Goal: Task Accomplishment & Management: Use online tool/utility

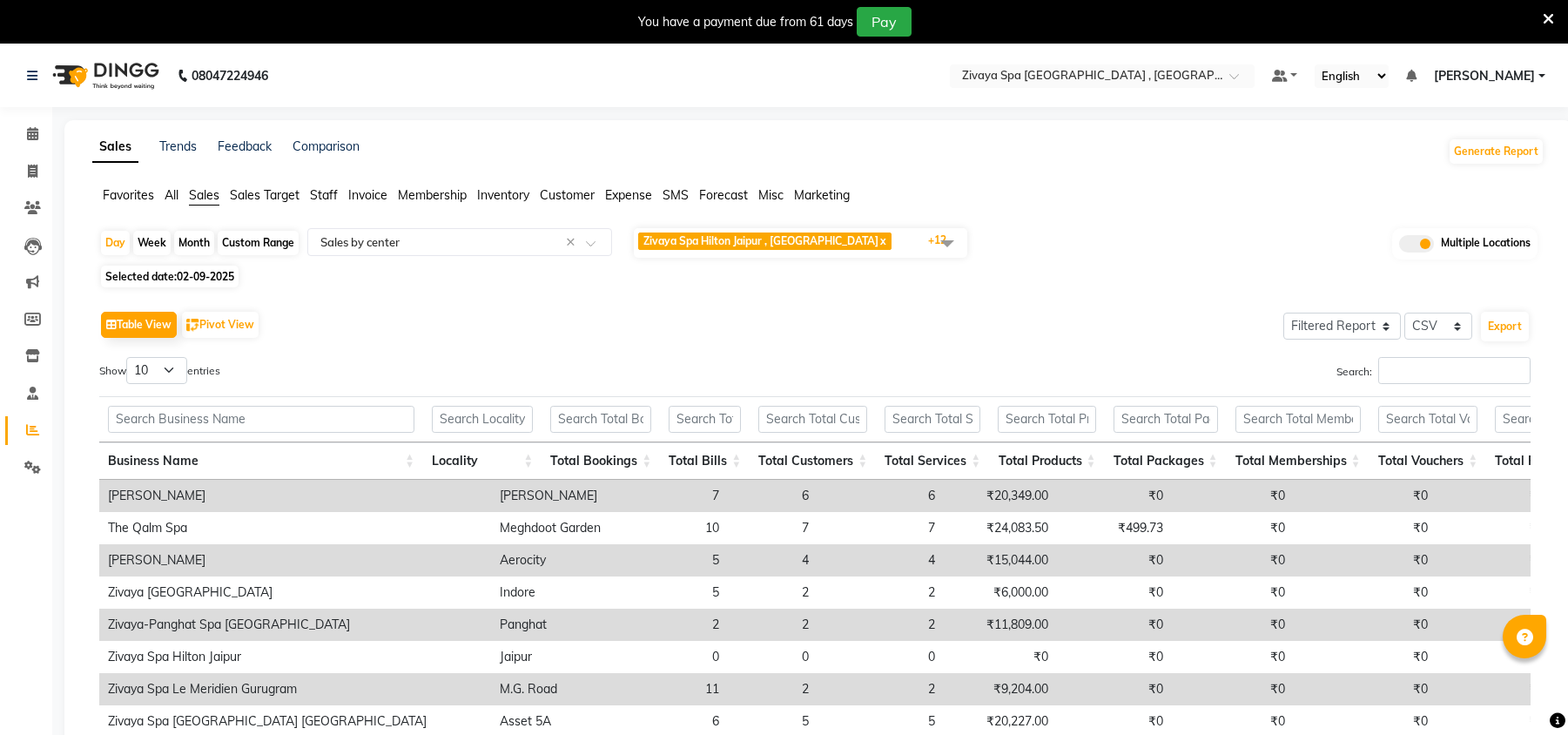
select select "filtered_report"
select select "csv"
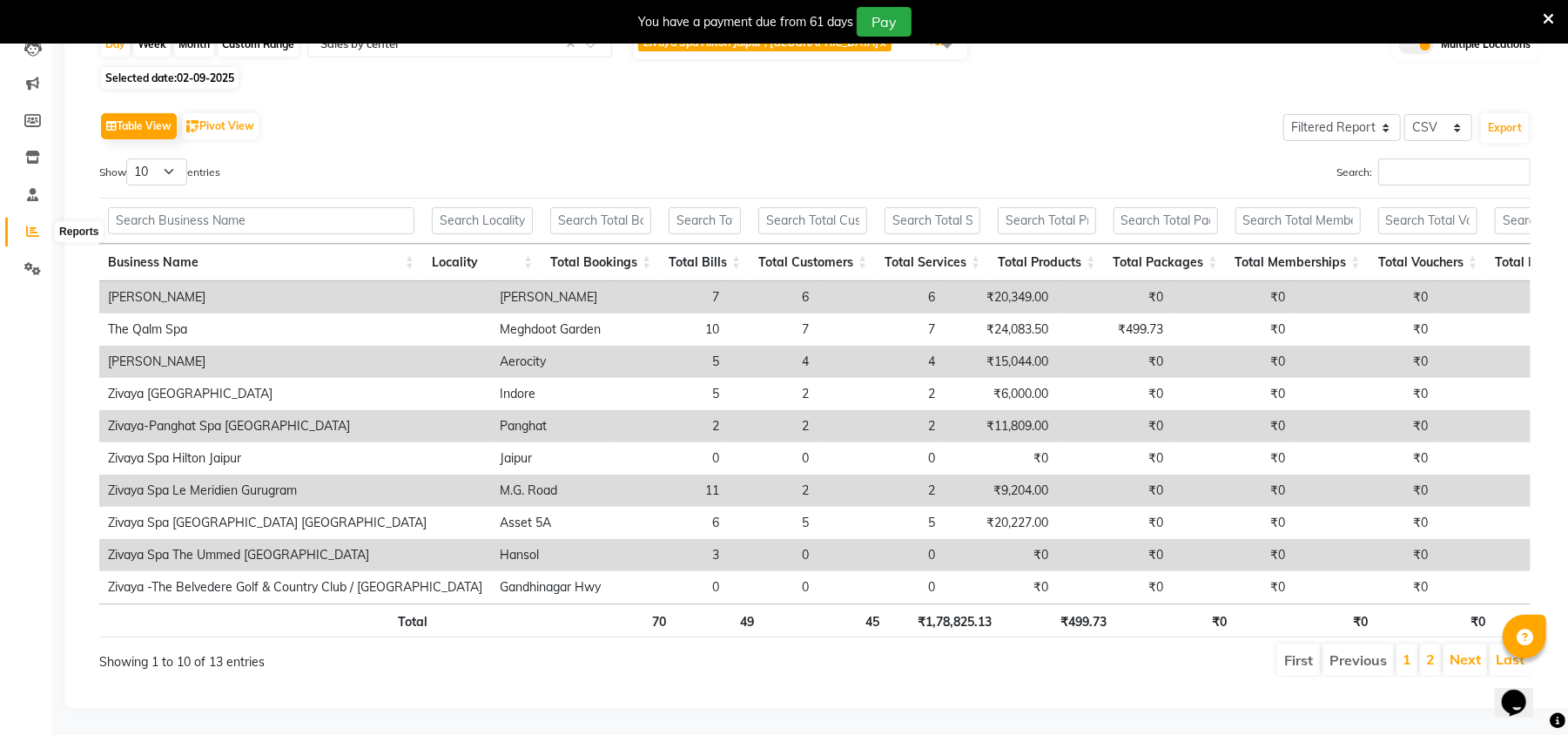
click at [32, 225] on icon at bounding box center [33, 231] width 13 height 13
drag, startPoint x: 126, startPoint y: 162, endPoint x: 143, endPoint y: 153, distance: 19.2
click at [126, 197] on th at bounding box center [260, 220] width 324 height 46
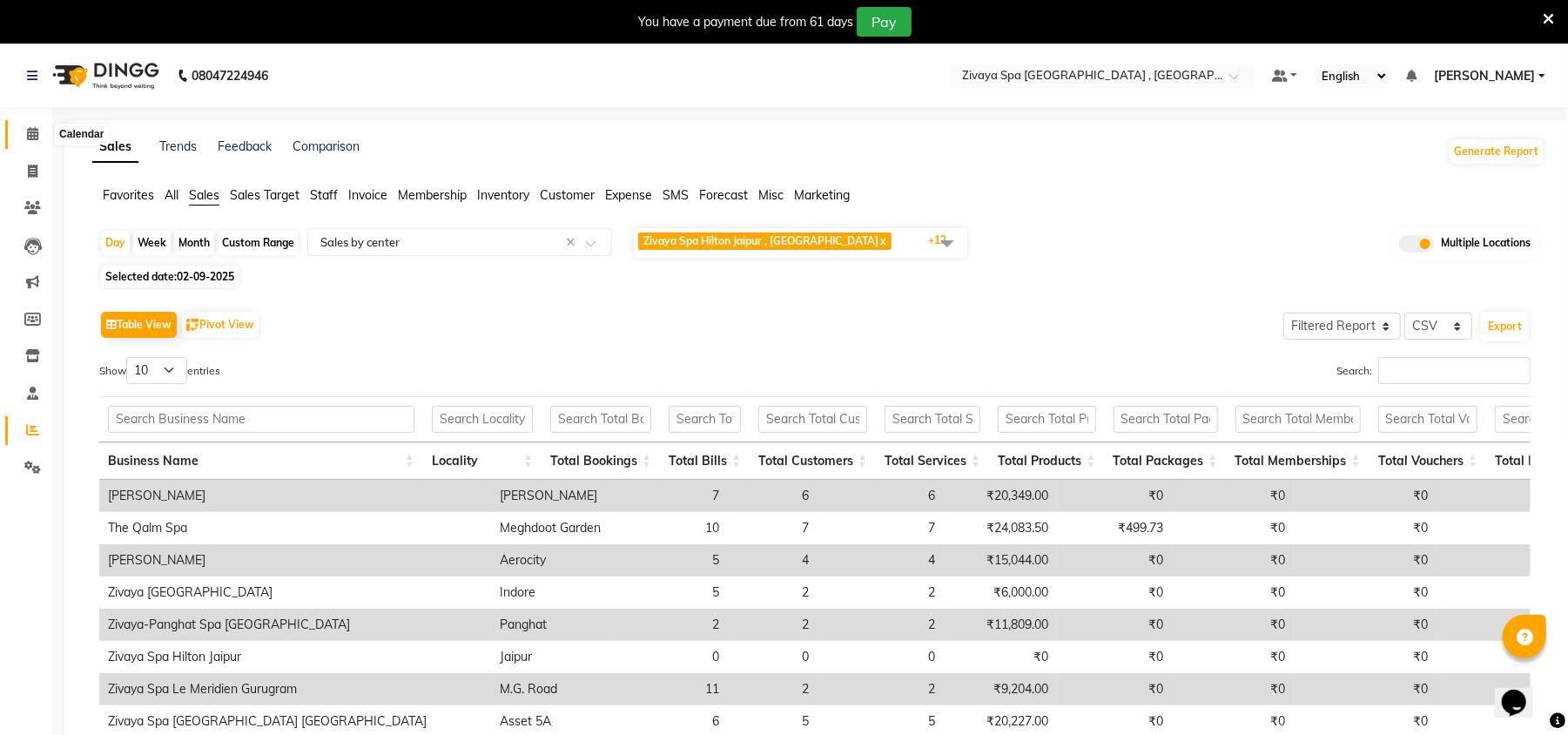
click at [28, 136] on icon at bounding box center [33, 134] width 11 height 13
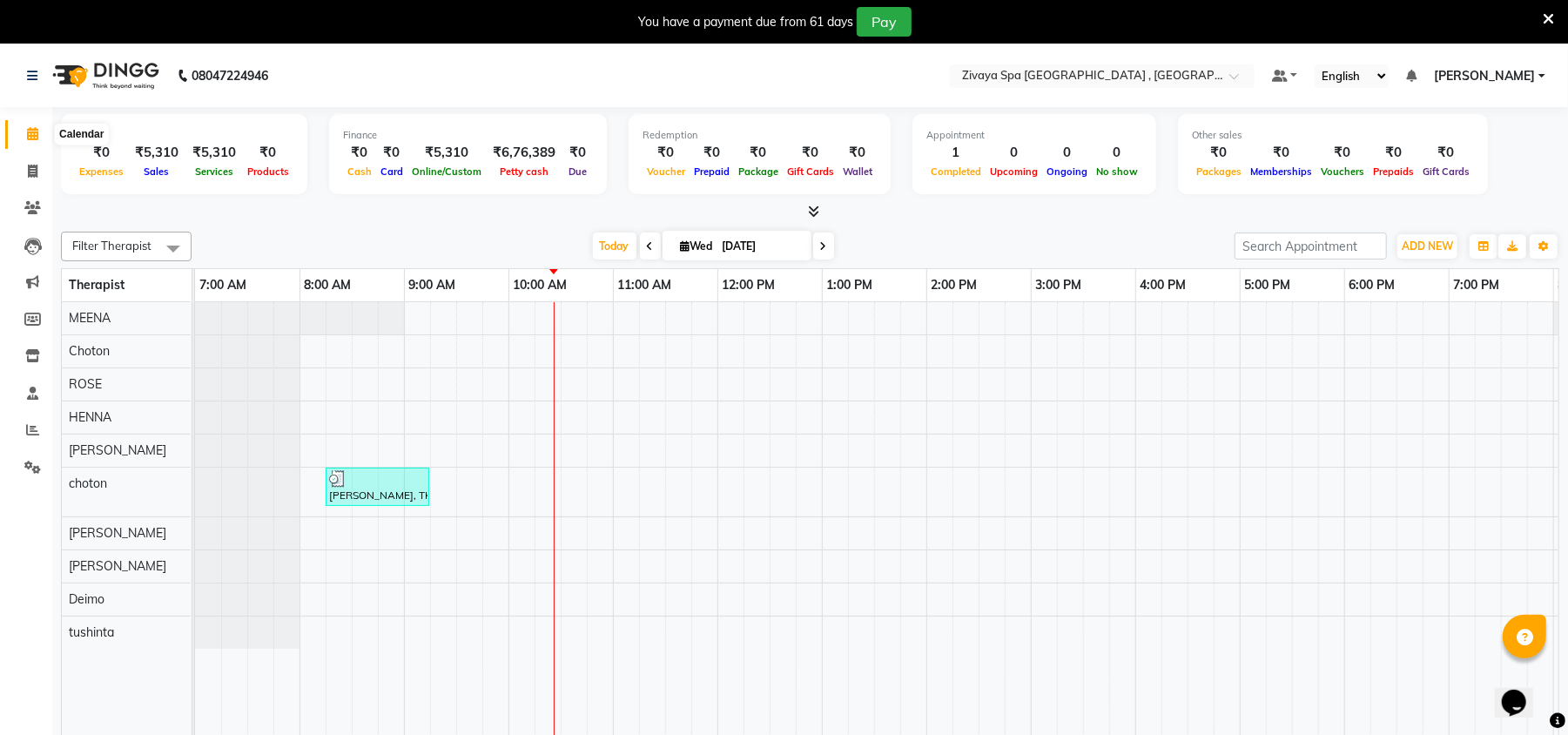
click at [28, 132] on icon at bounding box center [33, 134] width 11 height 13
click at [33, 426] on icon at bounding box center [33, 429] width 13 height 13
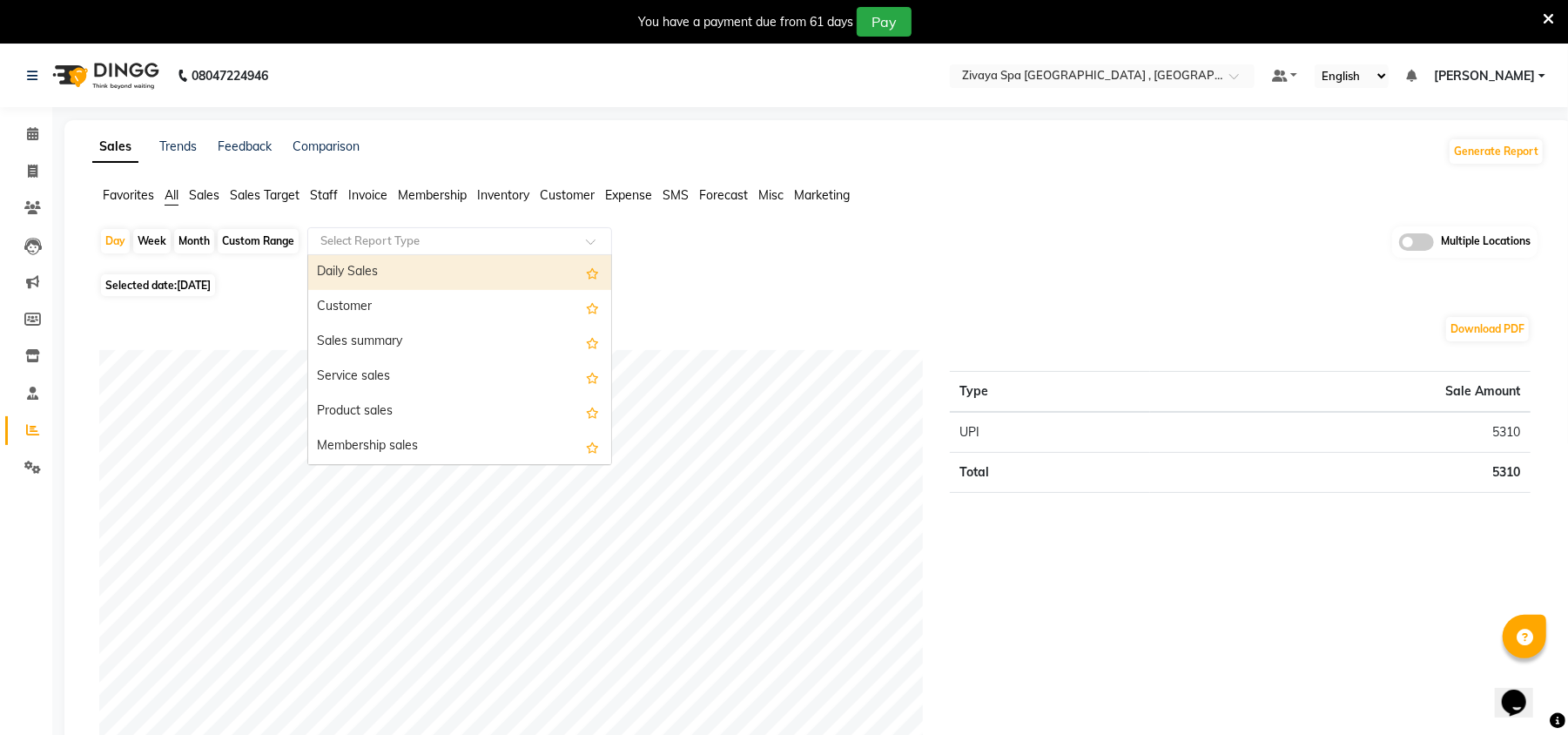
click at [355, 247] on input "text" at bounding box center [442, 241] width 251 height 17
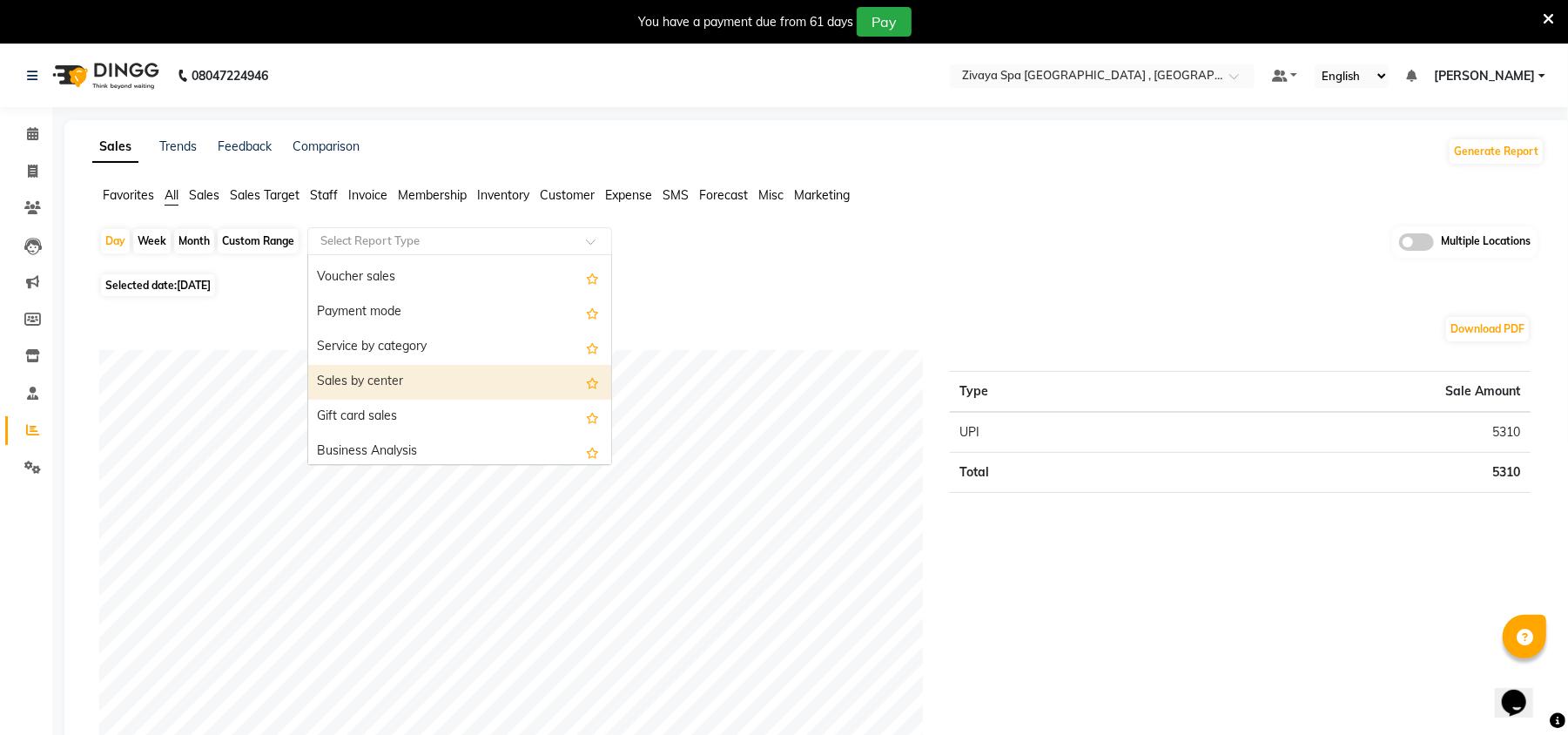
scroll to position [276, 0]
click at [395, 380] on div "Sales by center" at bounding box center [459, 380] width 303 height 35
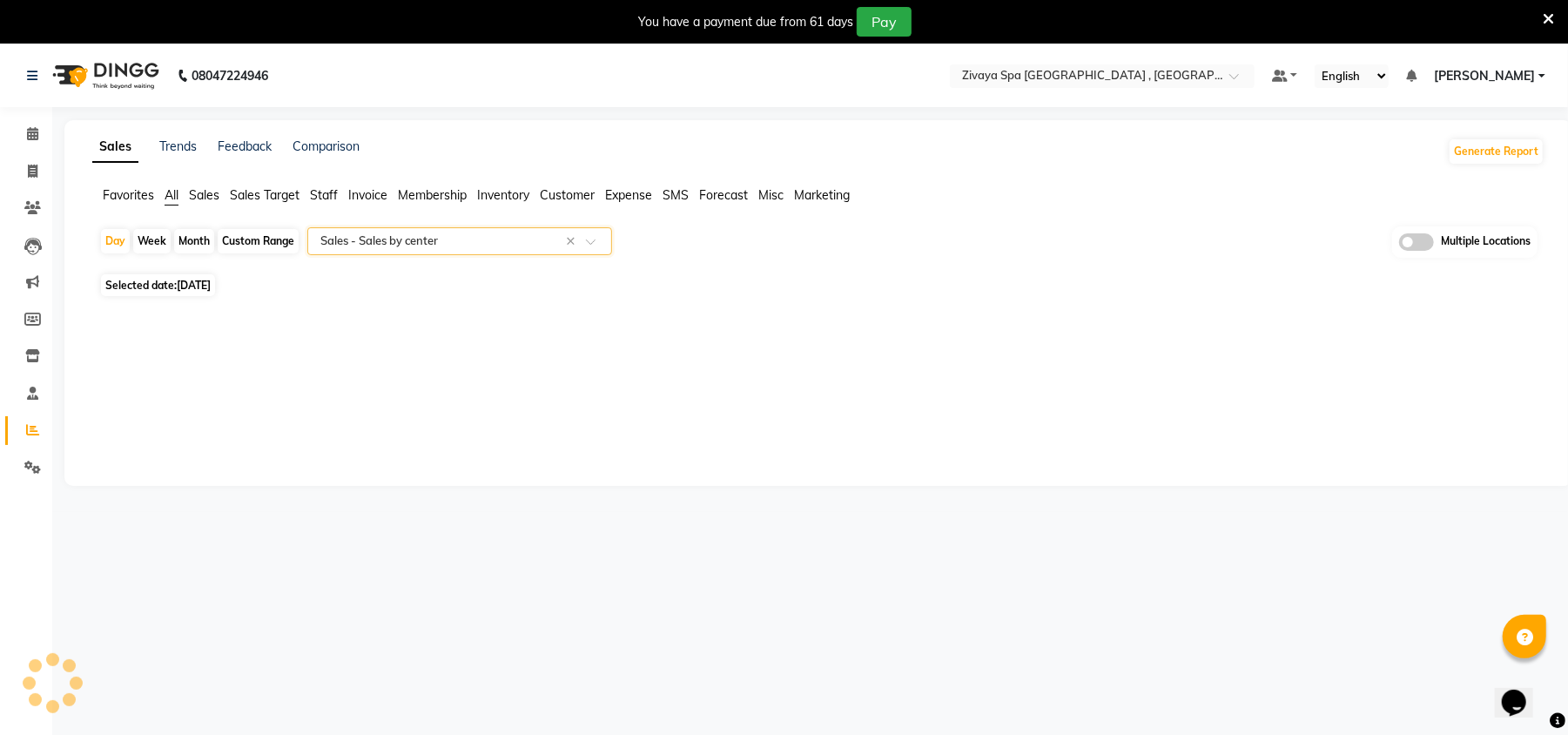
select select "filtered_report"
select select "csv"
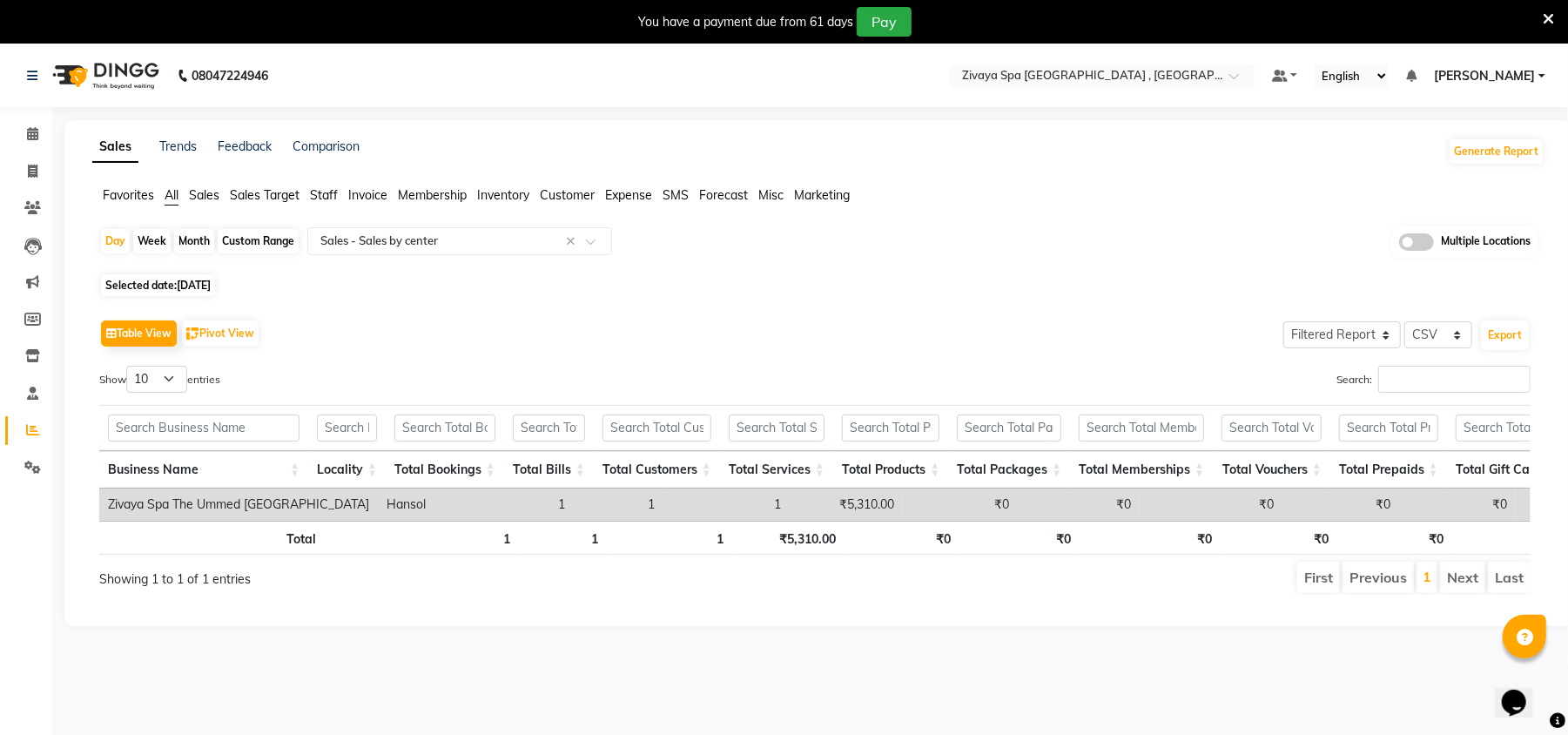
click at [1429, 247] on span at bounding box center [1416, 242] width 35 height 17
click at [1399, 244] on input "checkbox" at bounding box center [1399, 244] width 0 height 0
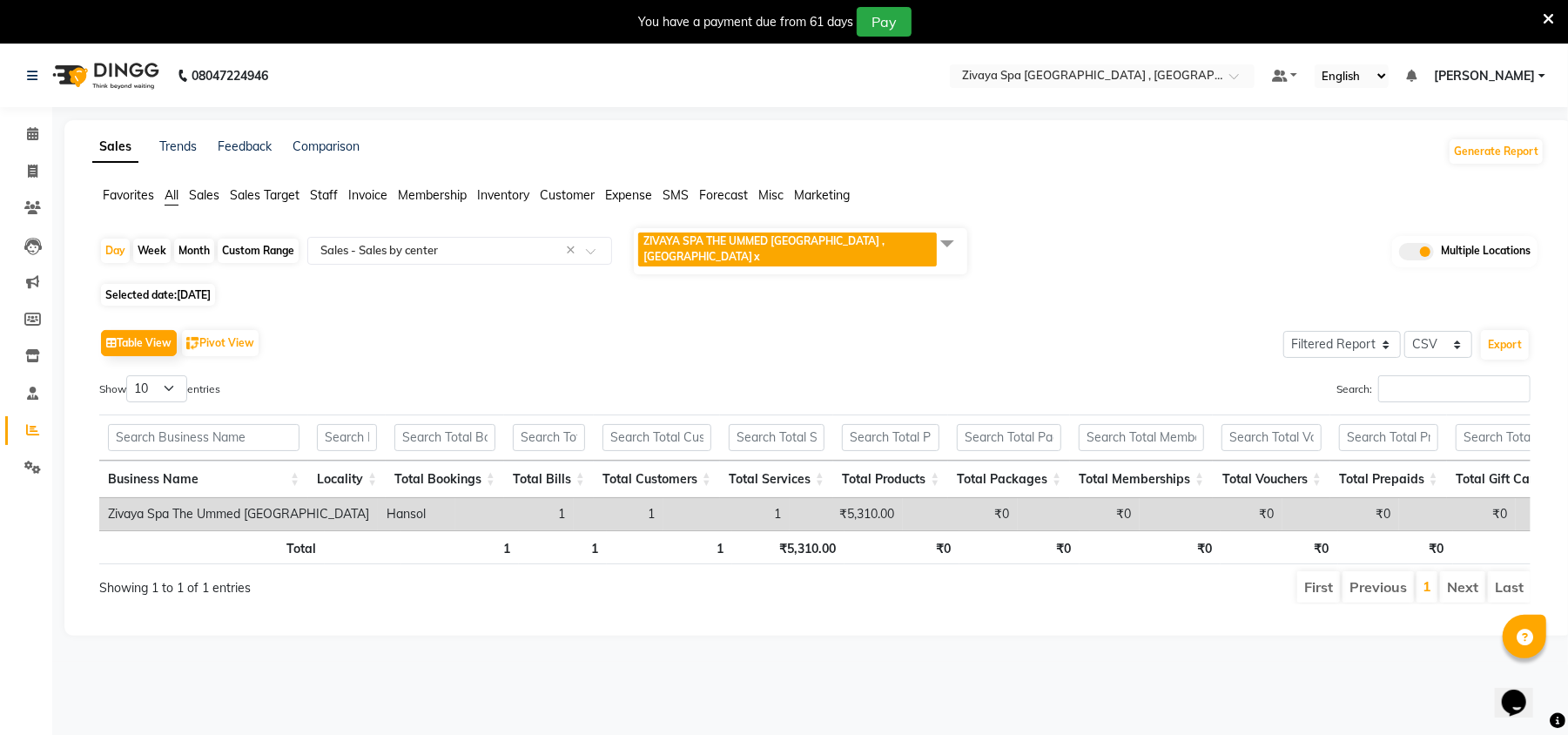
click at [955, 239] on span at bounding box center [946, 242] width 35 height 33
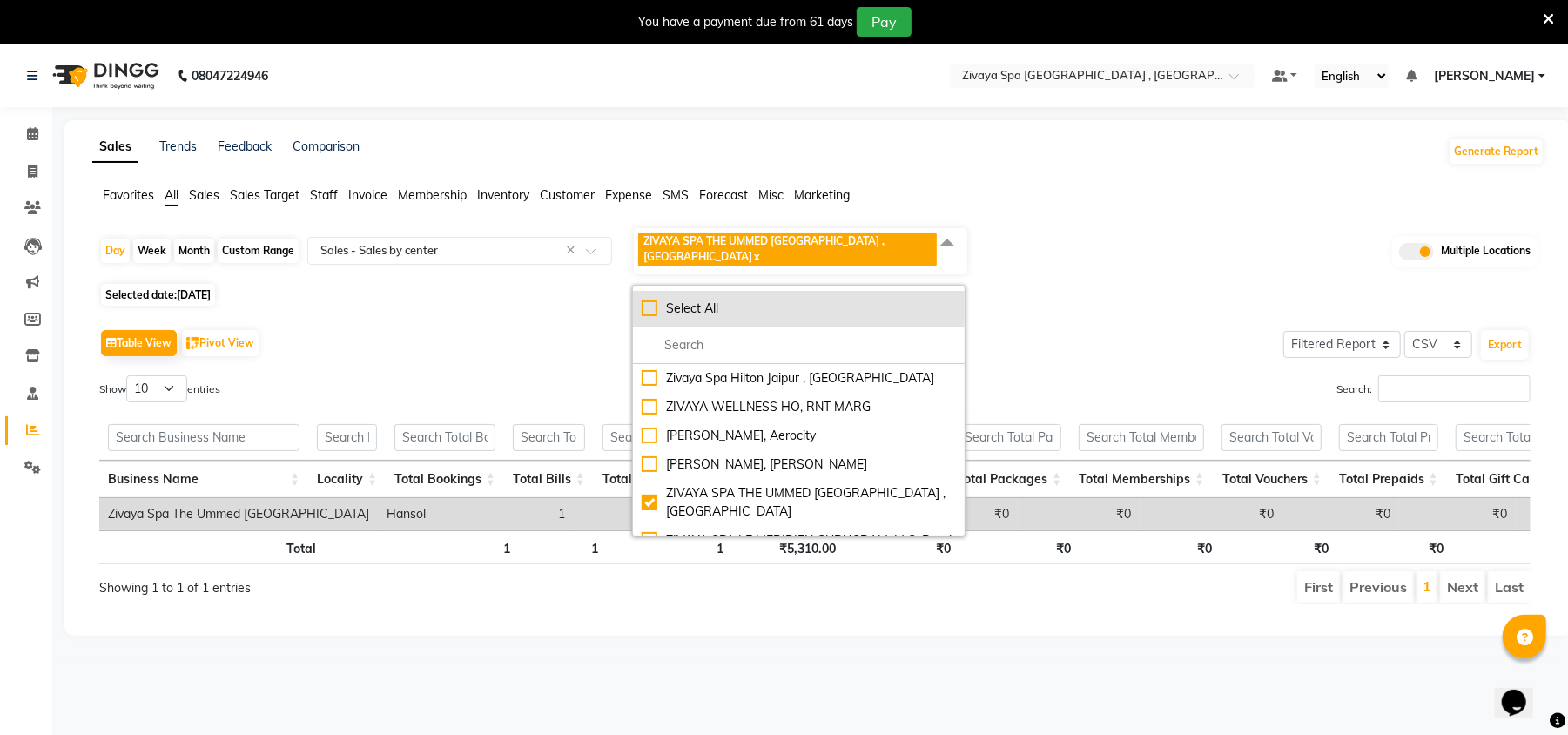
click at [646, 299] on div "Select All" at bounding box center [798, 308] width 314 height 18
checkbox input "true"
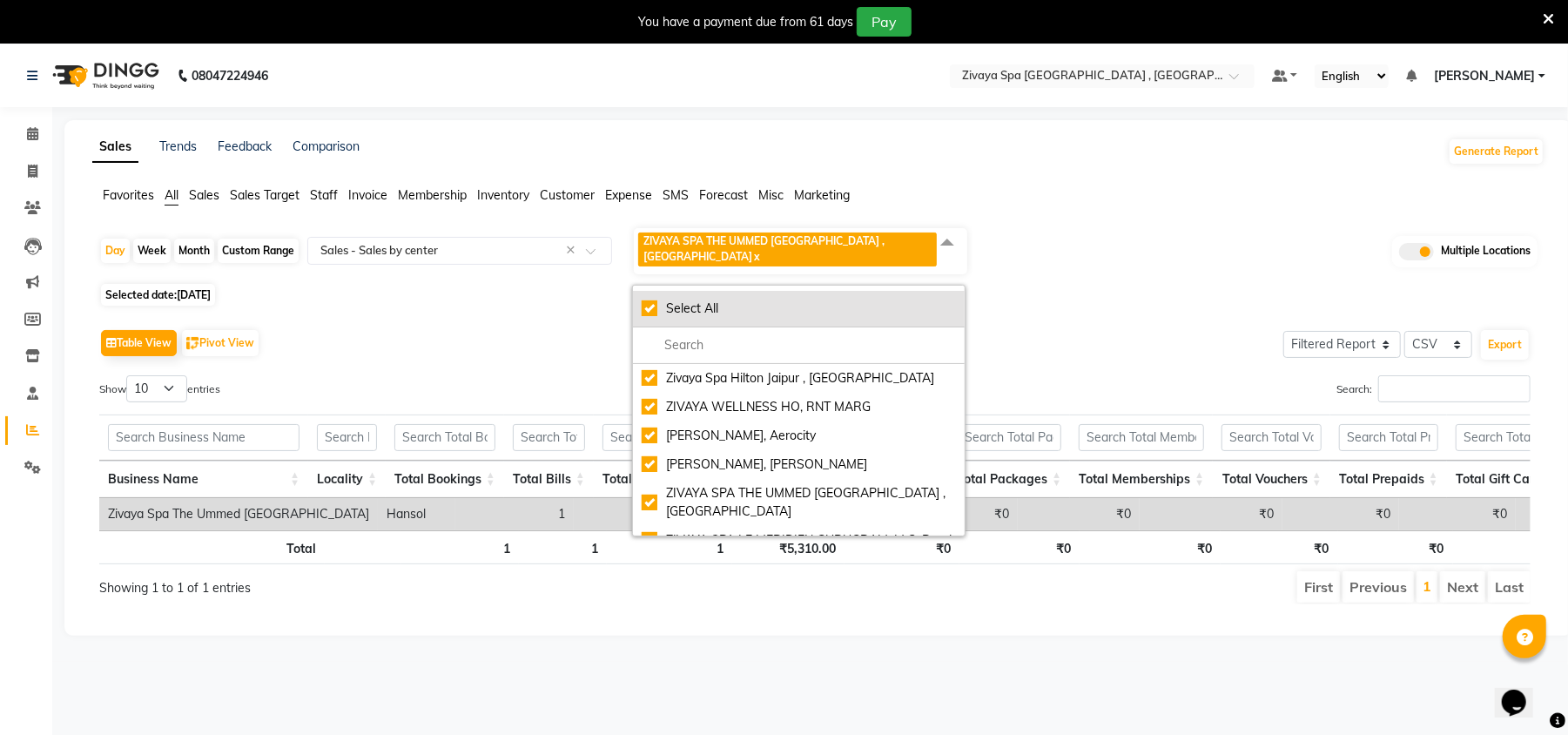
checkbox input "true"
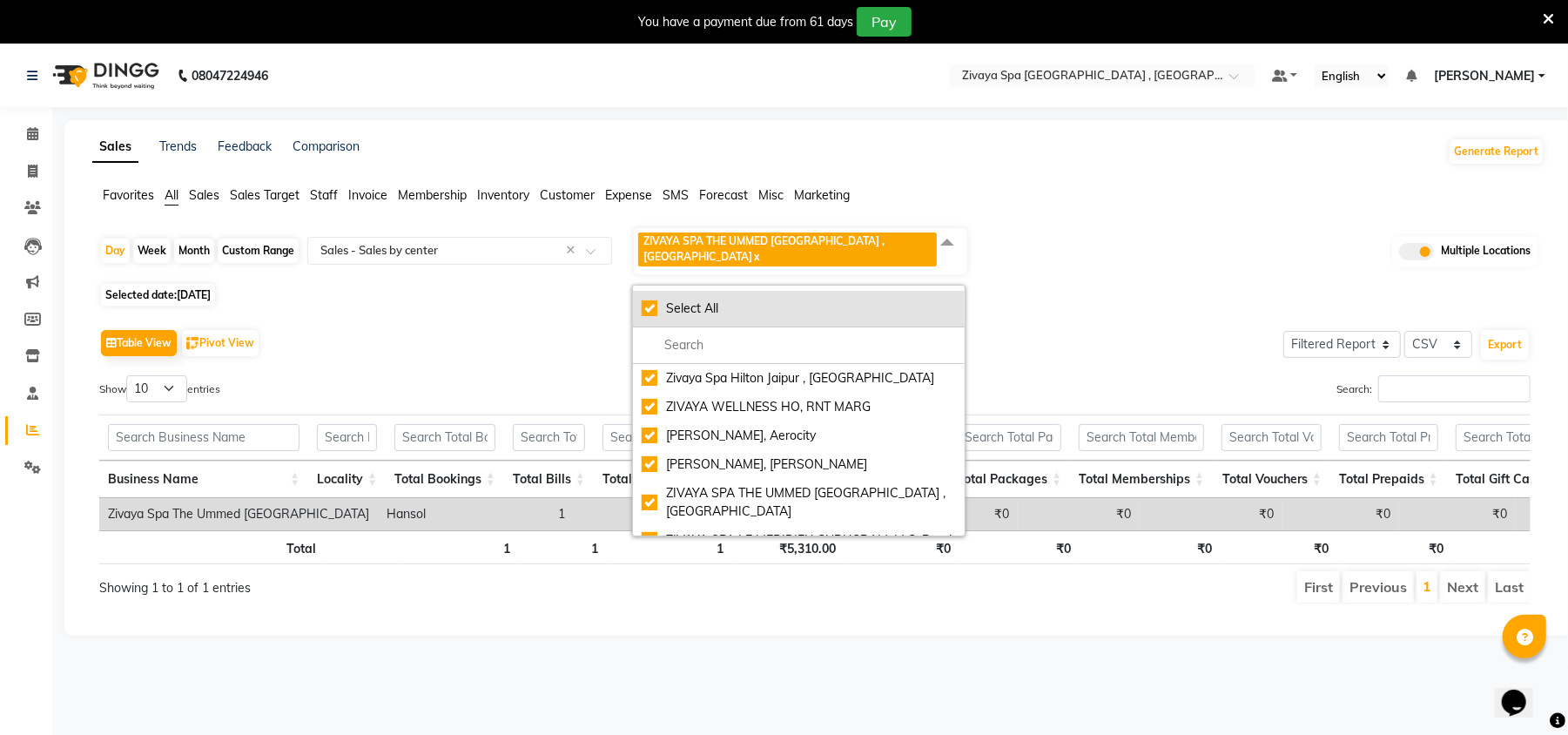
checkbox input "true"
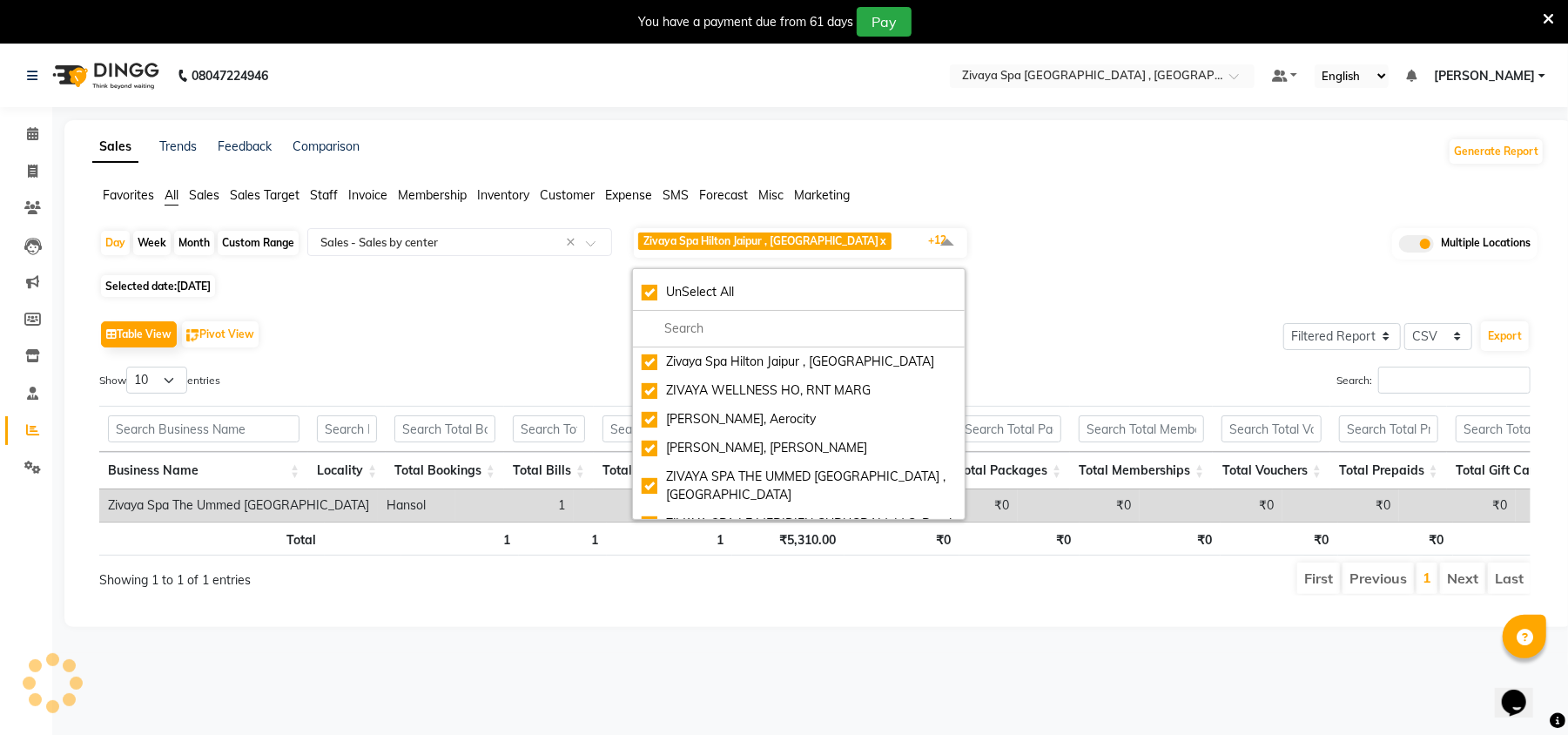
click at [148, 244] on div "Week" at bounding box center [152, 243] width 38 height 25
select select "9"
select select "2025"
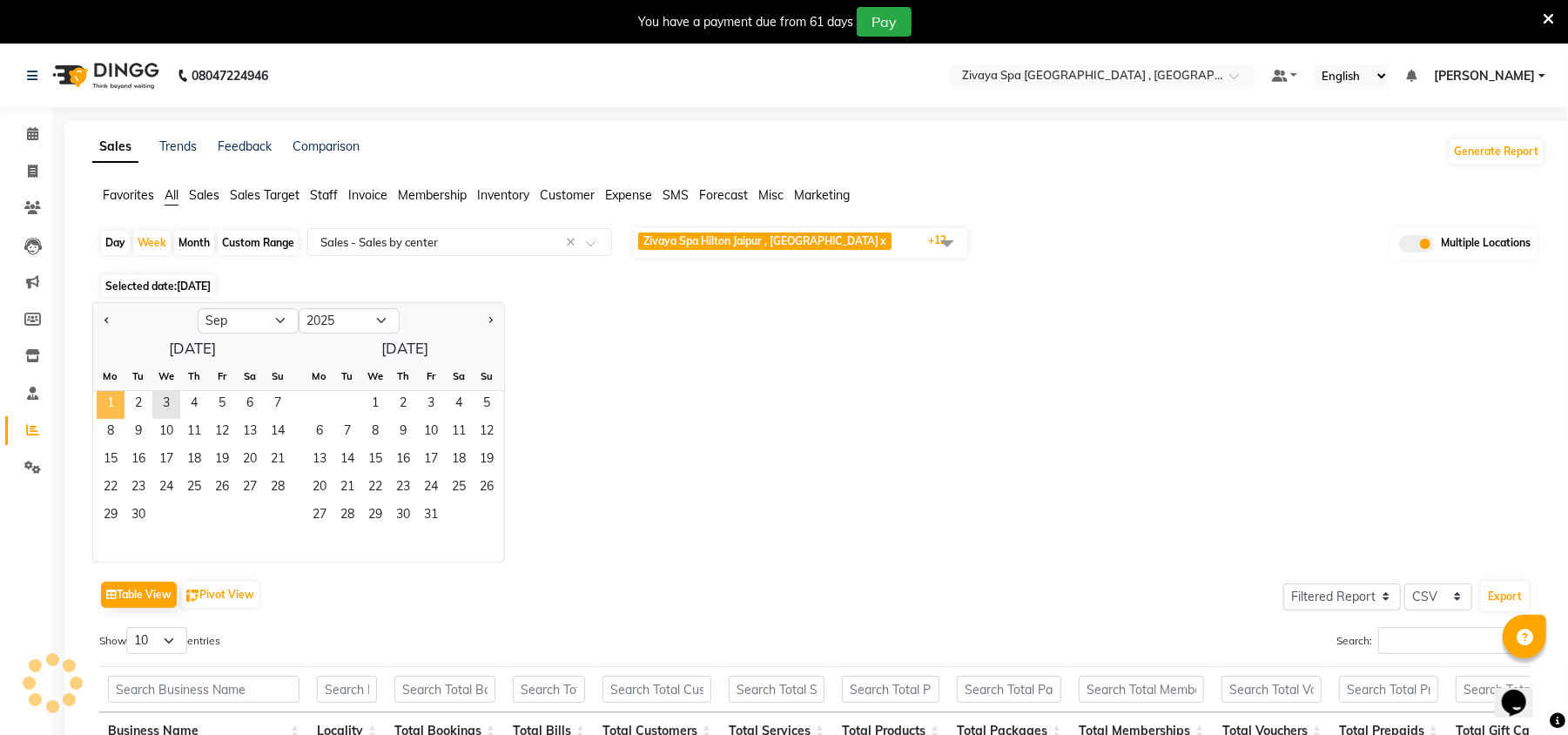
click at [111, 402] on span "1" at bounding box center [110, 405] width 28 height 28
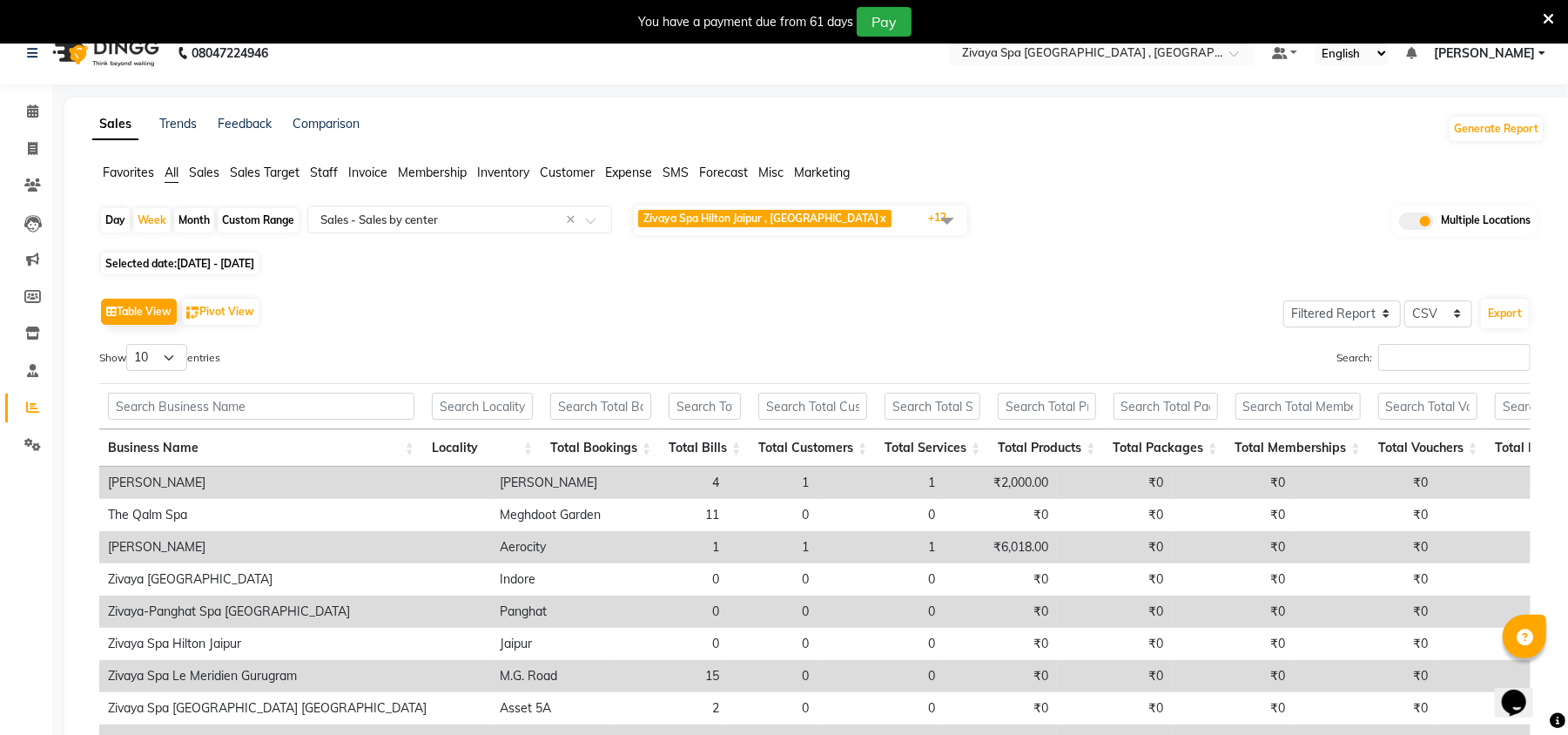
scroll to position [21, 0]
click at [204, 217] on div "Month" at bounding box center [194, 222] width 40 height 25
select select "9"
select select "2025"
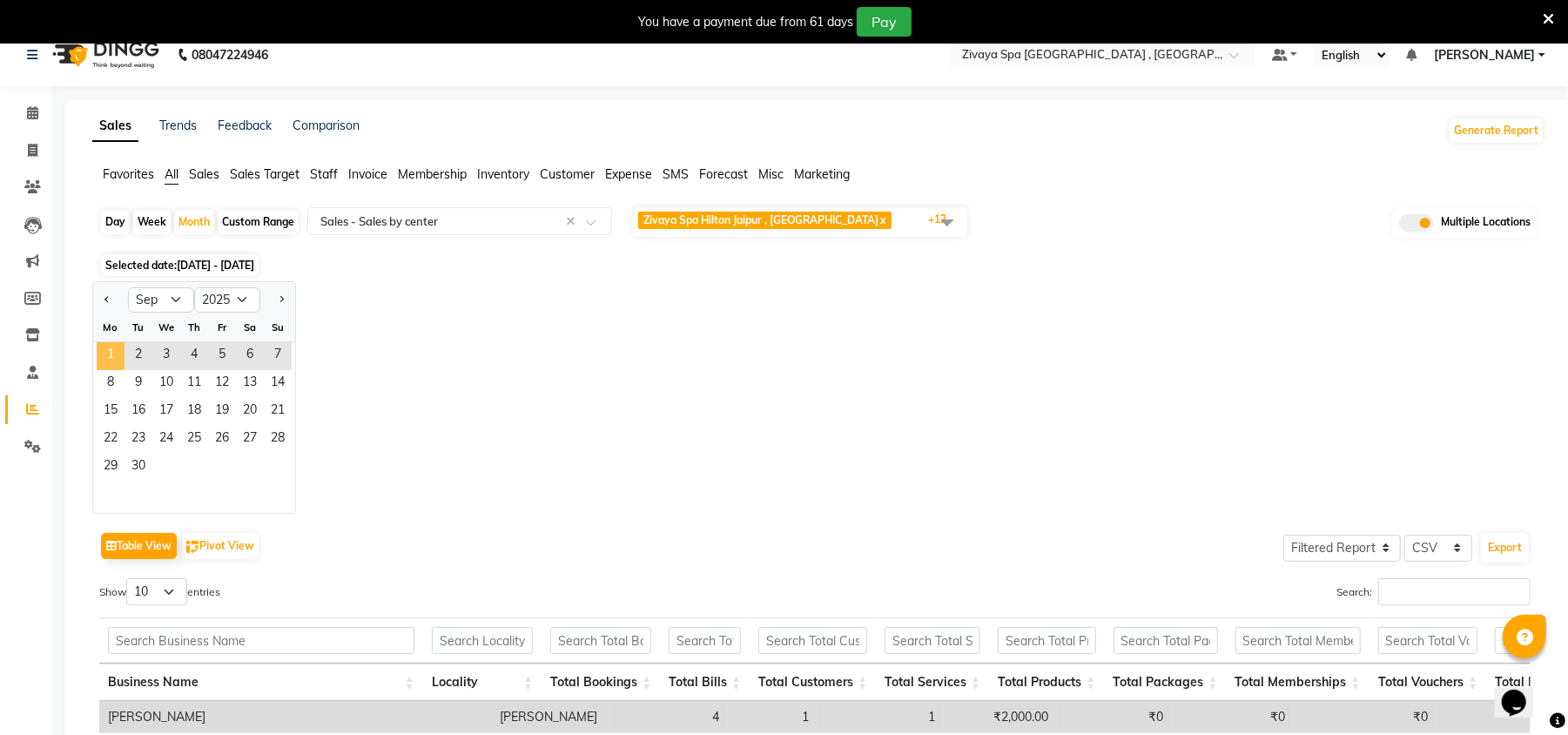
click at [120, 345] on span "1" at bounding box center [110, 357] width 28 height 28
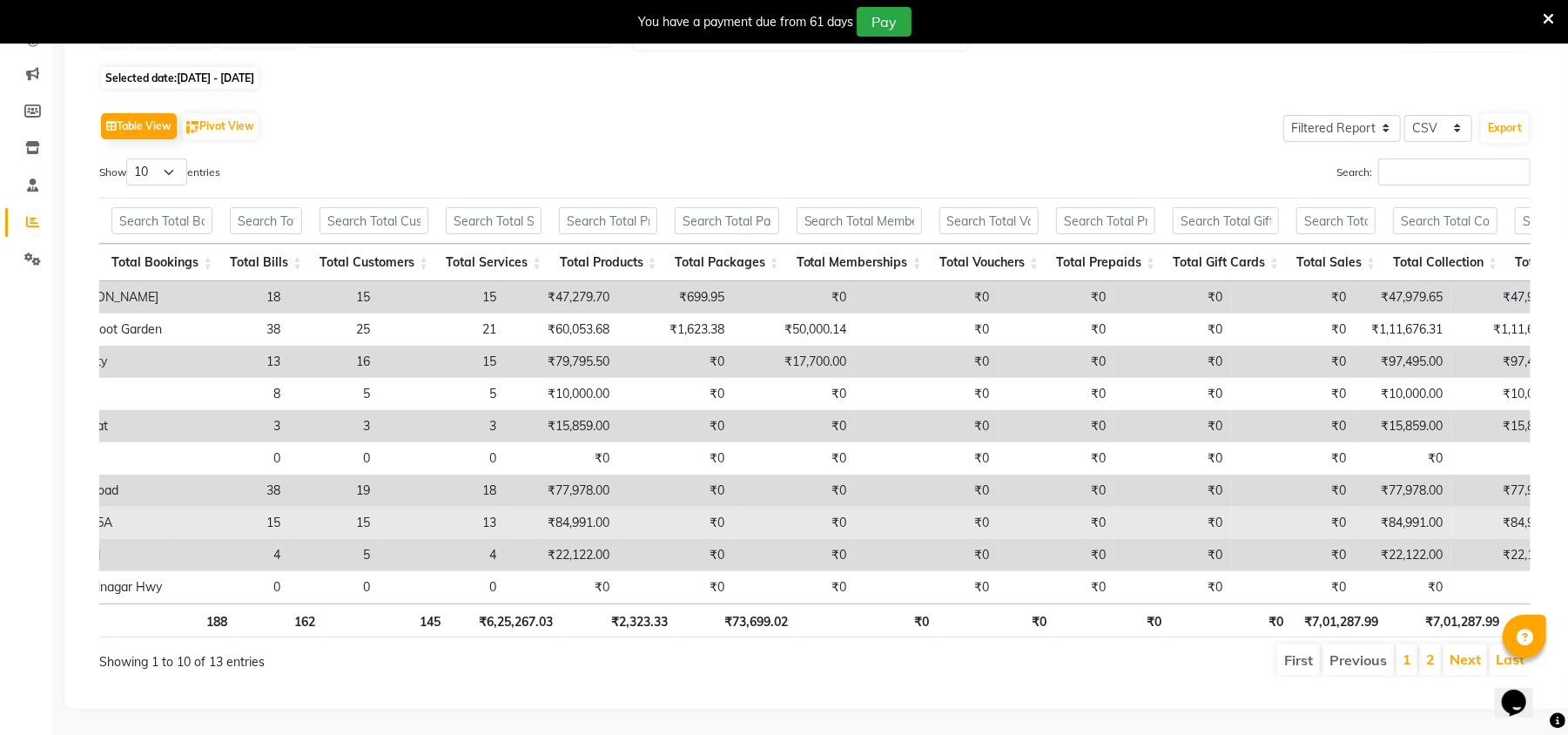
scroll to position [0, 440]
